Goal: Find specific page/section: Find specific page/section

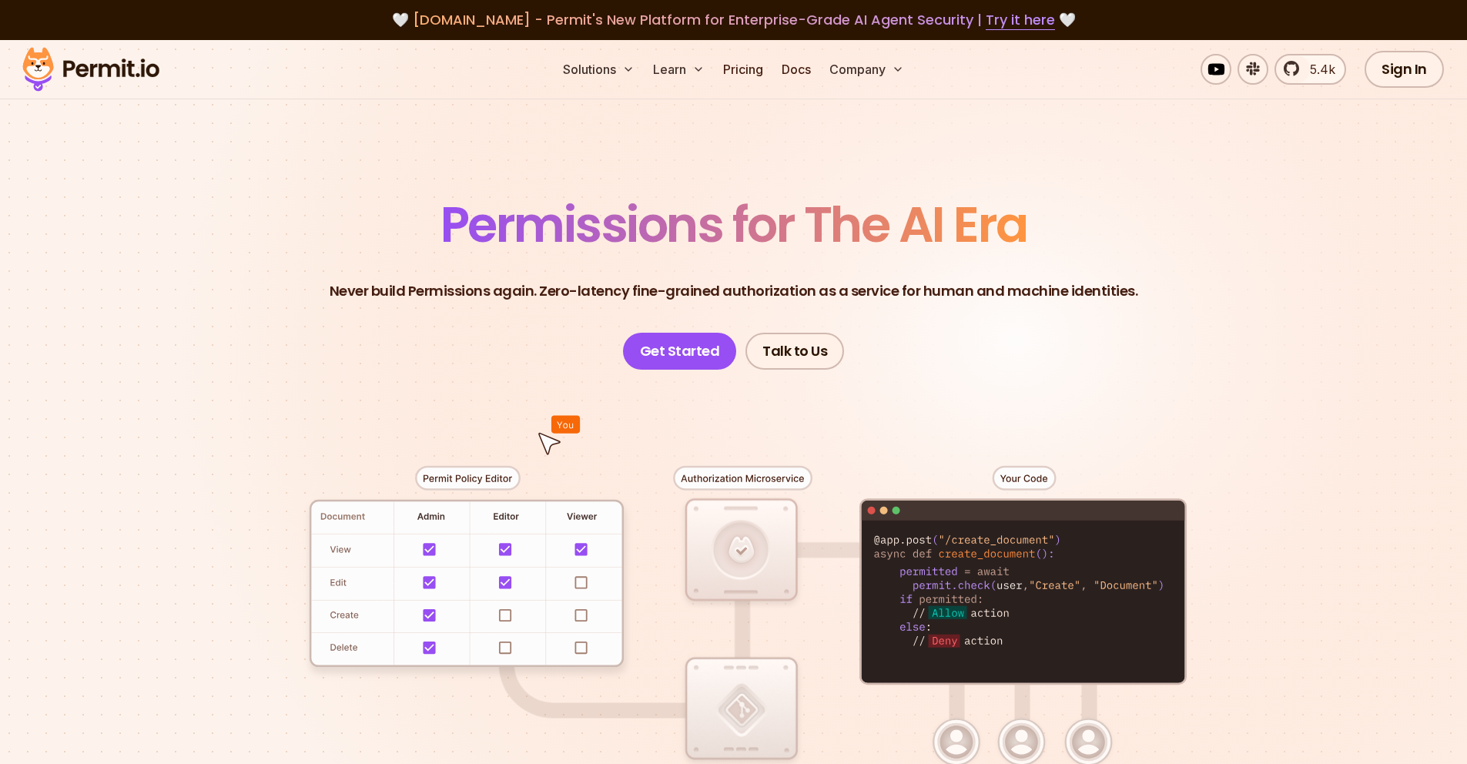
click at [691, 3] on div "🤍 [DOMAIN_NAME] - Permit's New Platform for Enterprise-Grade AI Agent Security …" at bounding box center [733, 20] width 1467 height 40
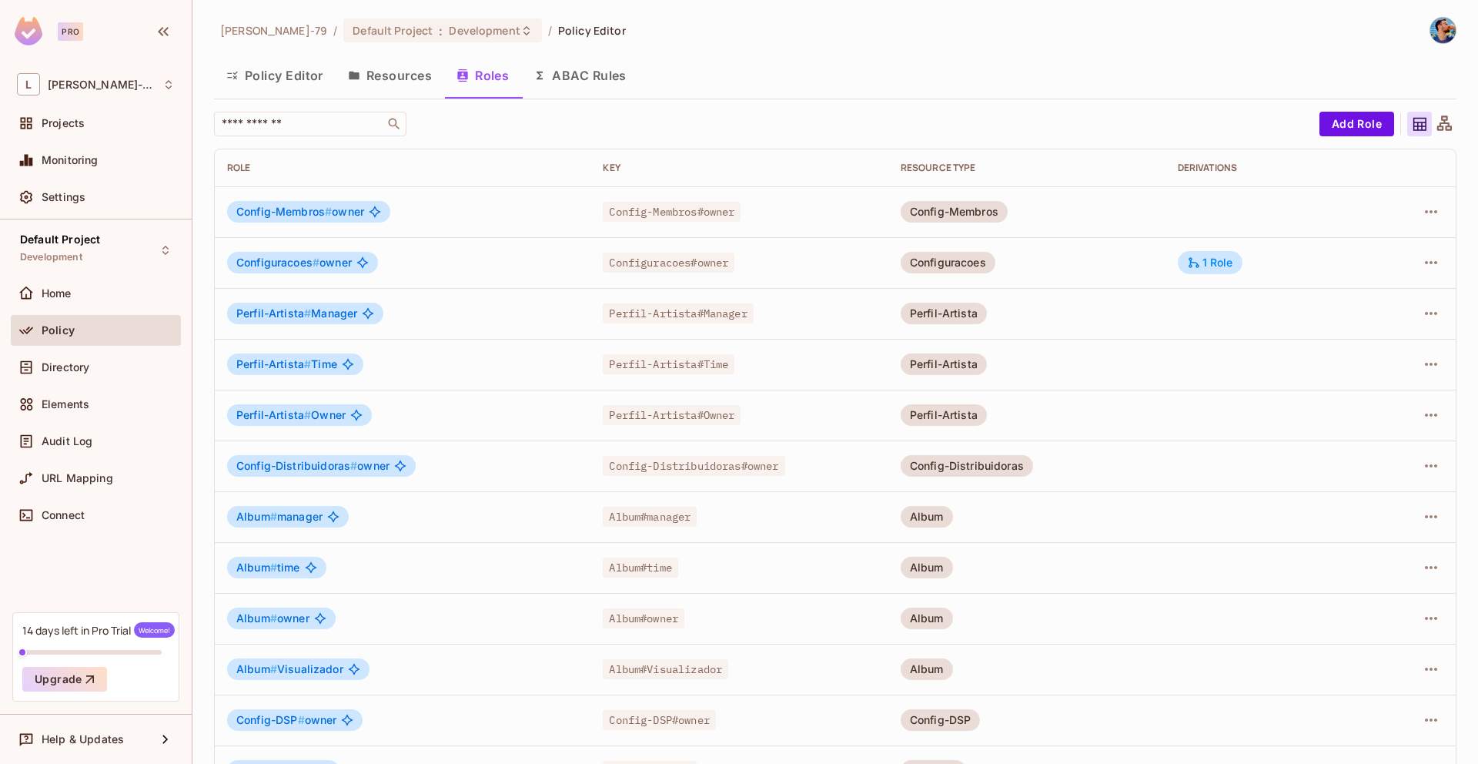
click at [359, 81] on icon "button" at bounding box center [354, 75] width 12 height 12
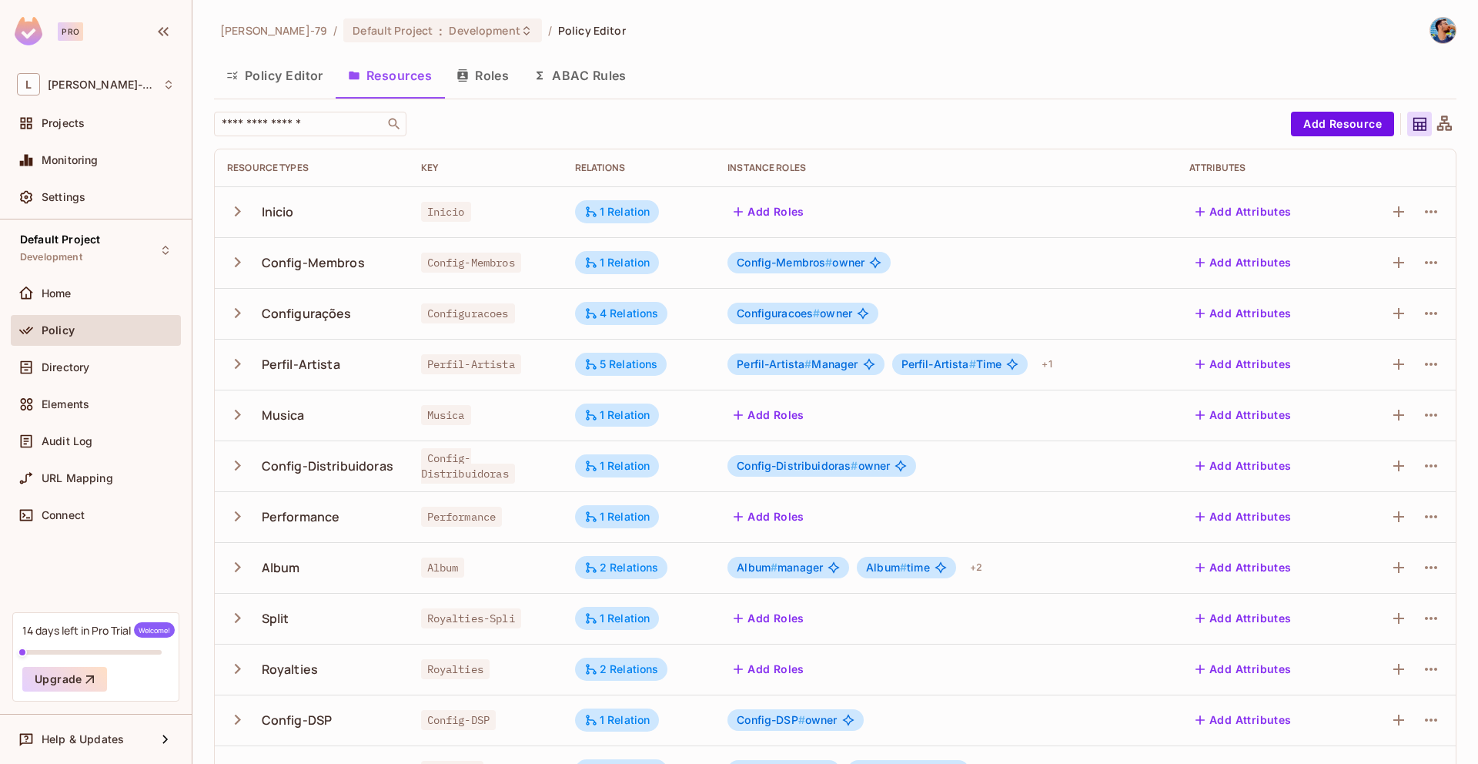
click at [1434, 135] on div at bounding box center [1444, 124] width 25 height 25
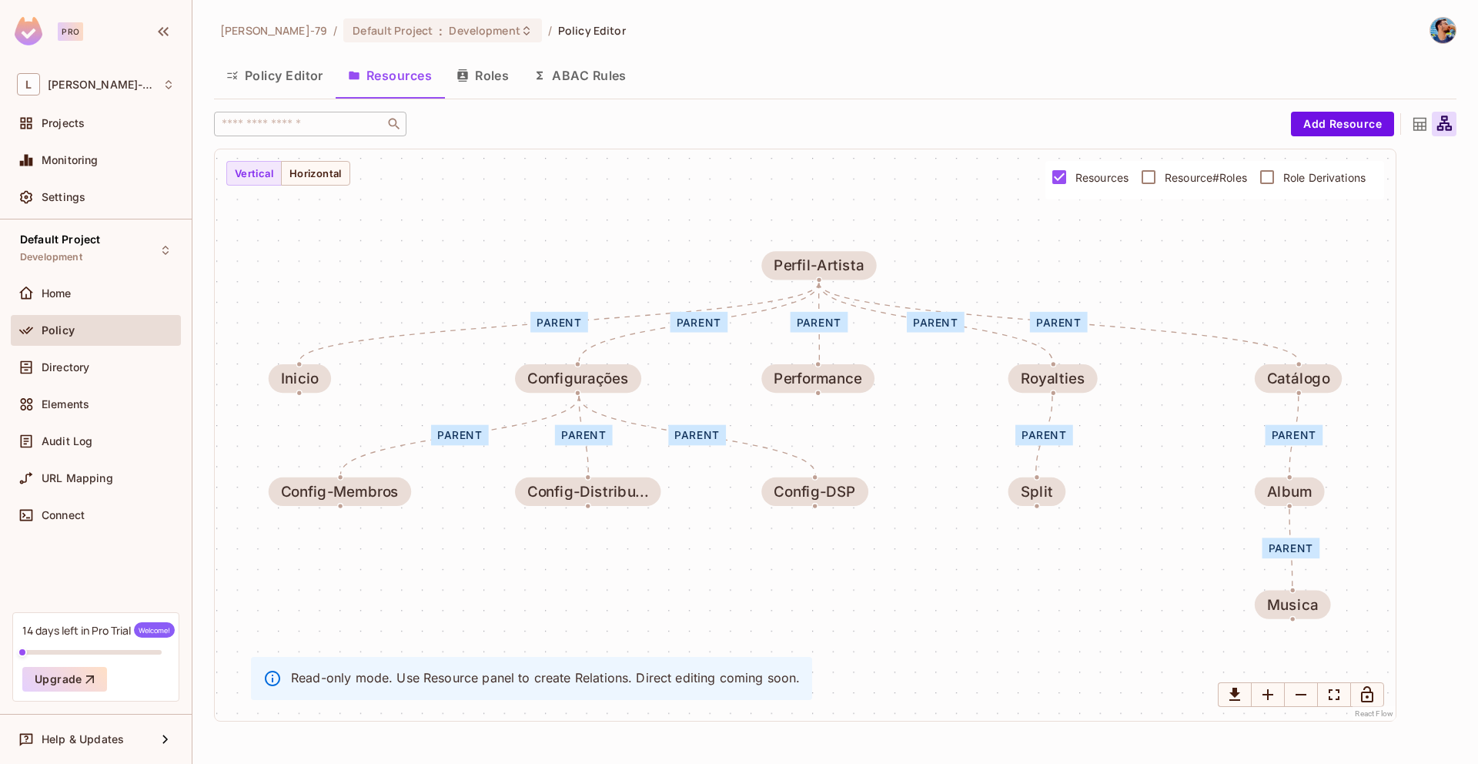
click at [976, 237] on div "parent parent parent parent parent parent parent parent parent parent parent In…" at bounding box center [805, 434] width 1181 height 571
